Goal: Information Seeking & Learning: Learn about a topic

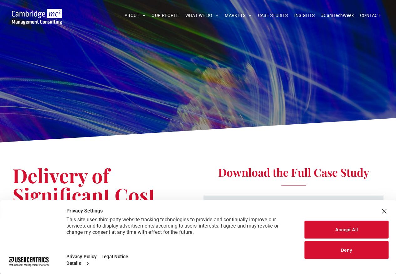
click at [347, 231] on button "Accept All" at bounding box center [347, 229] width 84 height 18
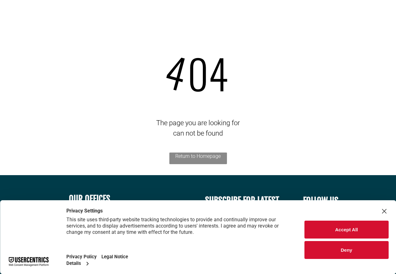
click at [383, 213] on div "Close Layer" at bounding box center [384, 211] width 9 height 9
